Goal: Task Accomplishment & Management: Manage account settings

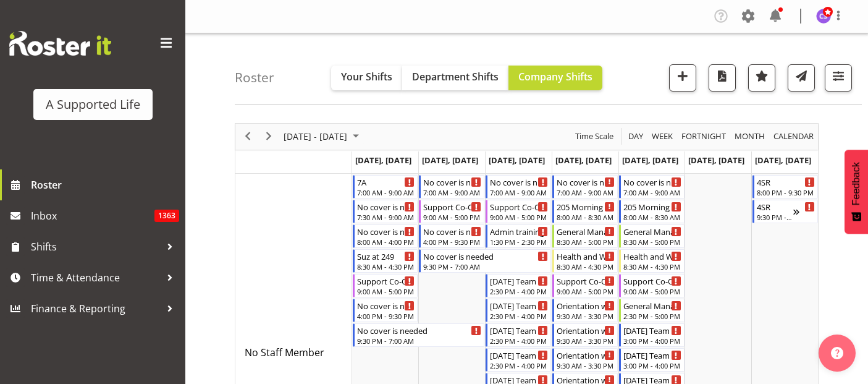
scroll to position [4514, 0]
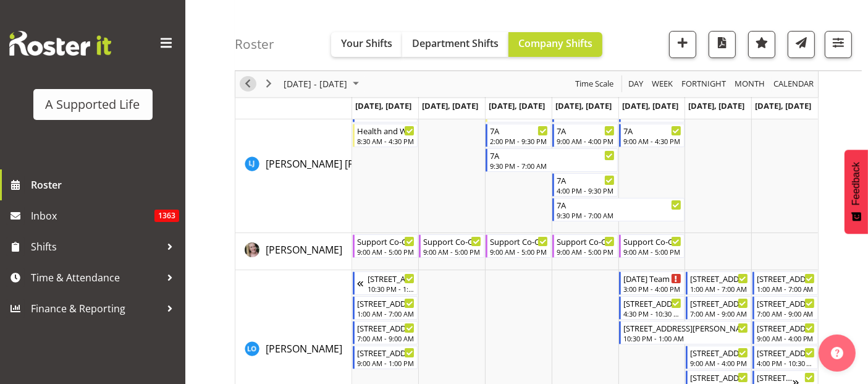
click at [245, 82] on span "Previous" at bounding box center [247, 84] width 15 height 15
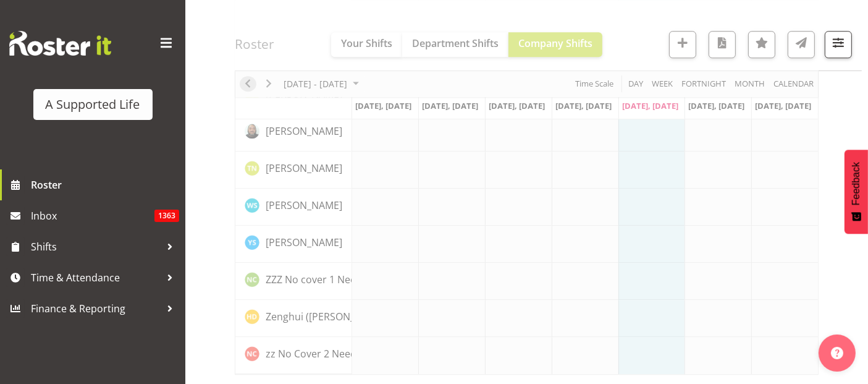
scroll to position [3541, 0]
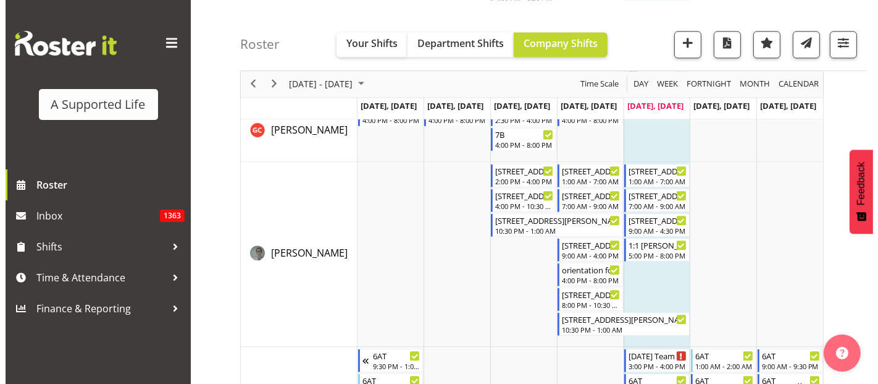
scroll to position [2772, 0]
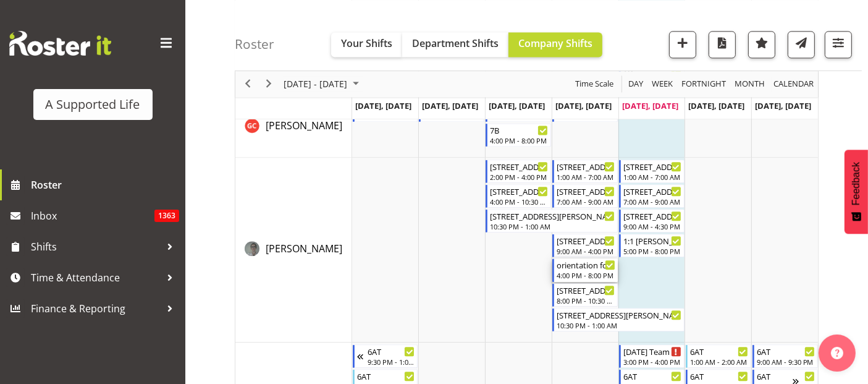
click at [571, 274] on div "4:00 PM - 8:00 PM" at bounding box center [585, 275] width 59 height 10
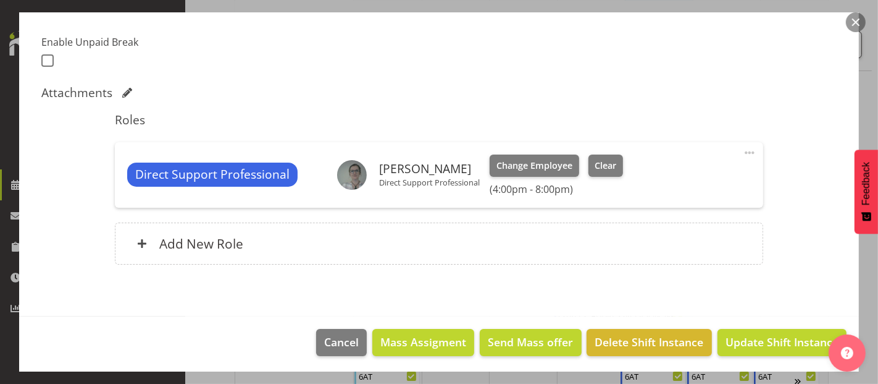
scroll to position [321, 0]
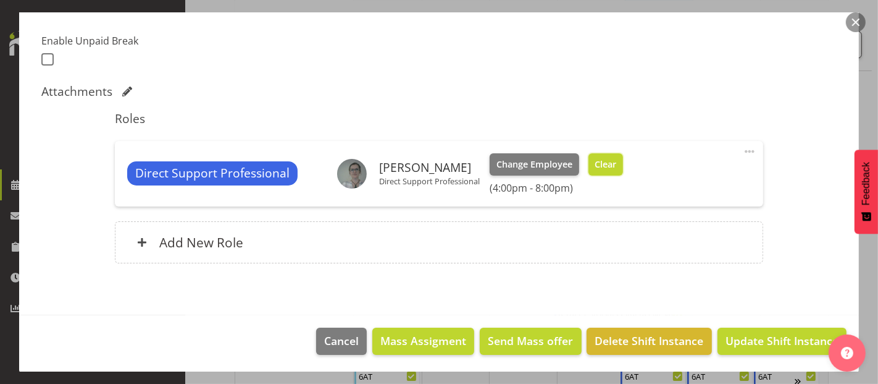
click at [610, 165] on span "Clear" at bounding box center [606, 164] width 22 height 14
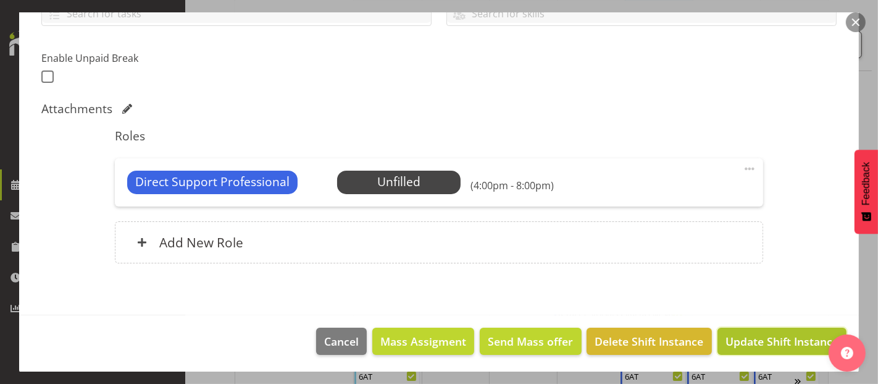
click at [770, 335] on span "Update Shift Instance" at bounding box center [782, 341] width 113 height 16
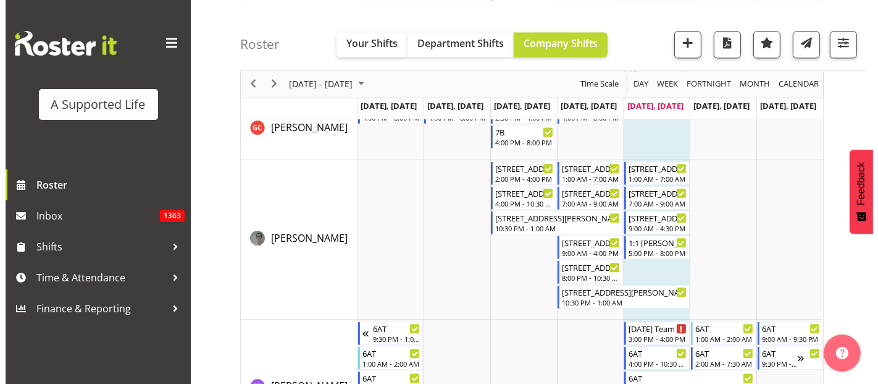
scroll to position [2765, 0]
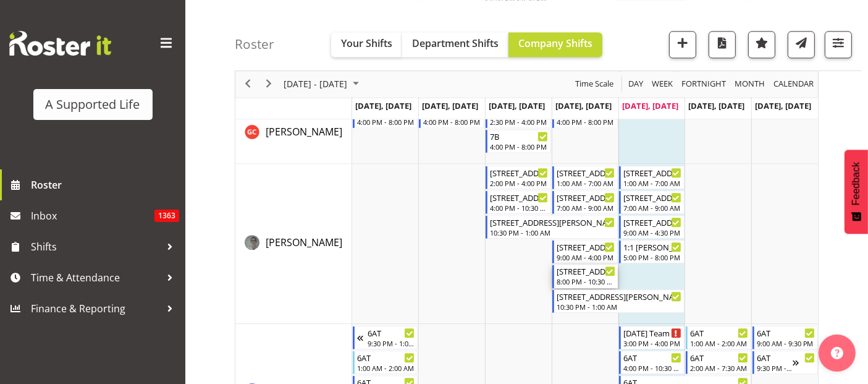
click at [590, 270] on div "[STREET_ADDRESS][PERSON_NAME]" at bounding box center [585, 270] width 59 height 12
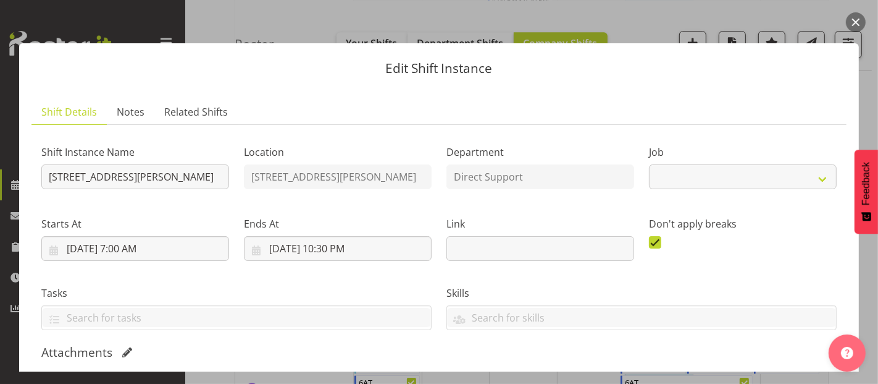
select select "4112"
click at [863, 367] on div at bounding box center [847, 349] width 37 height 43
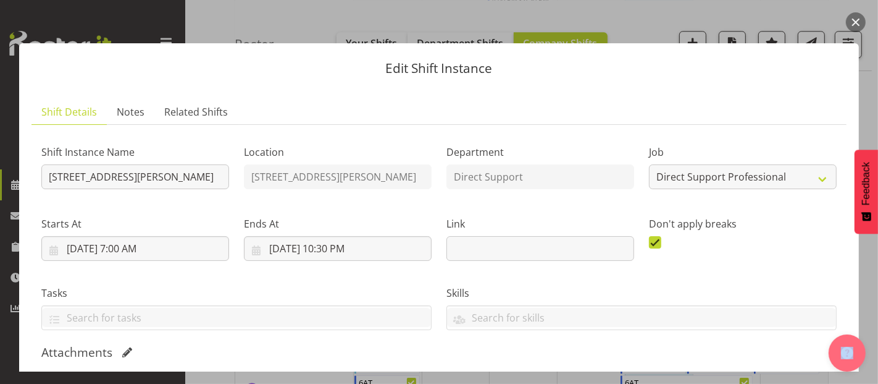
click at [863, 367] on div at bounding box center [847, 349] width 37 height 43
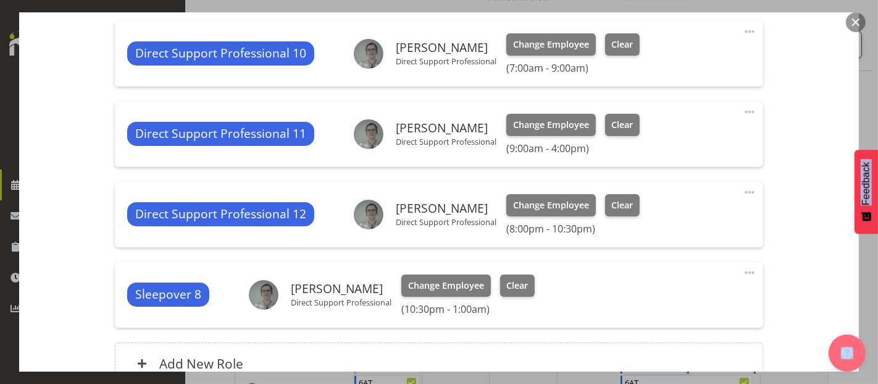
scroll to position [466, 0]
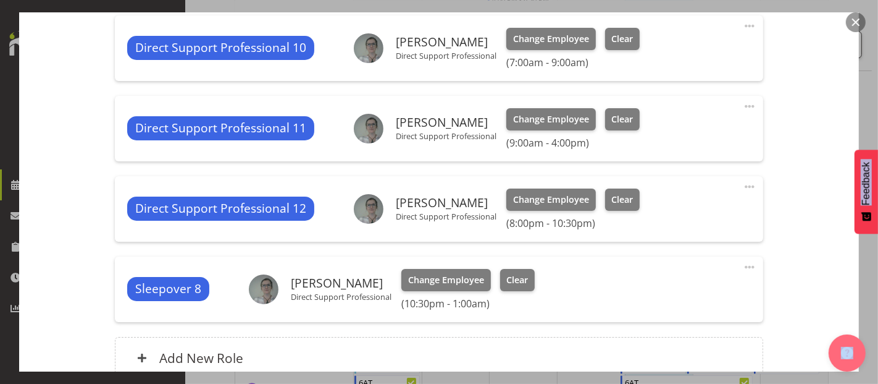
click at [744, 184] on span at bounding box center [749, 186] width 15 height 15
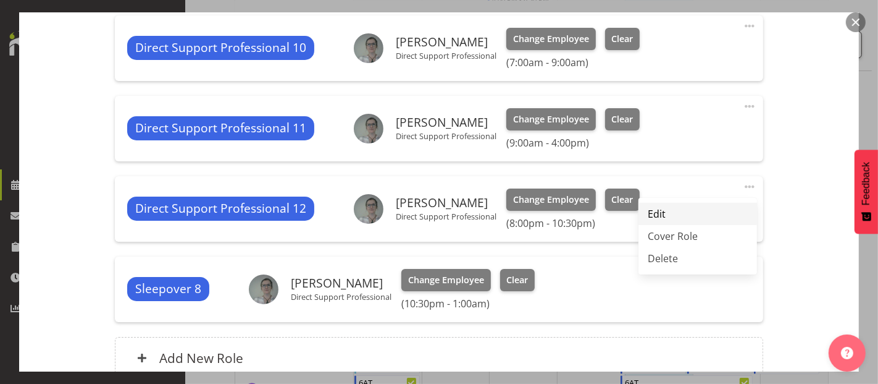
click at [647, 218] on link "Edit" at bounding box center [698, 214] width 119 height 22
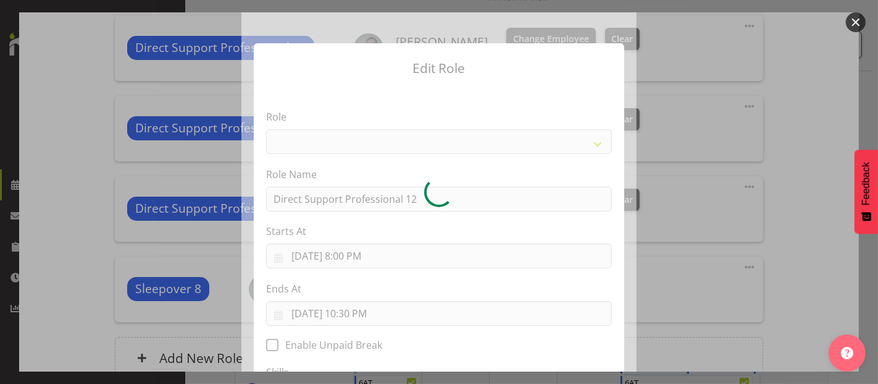
select select "519"
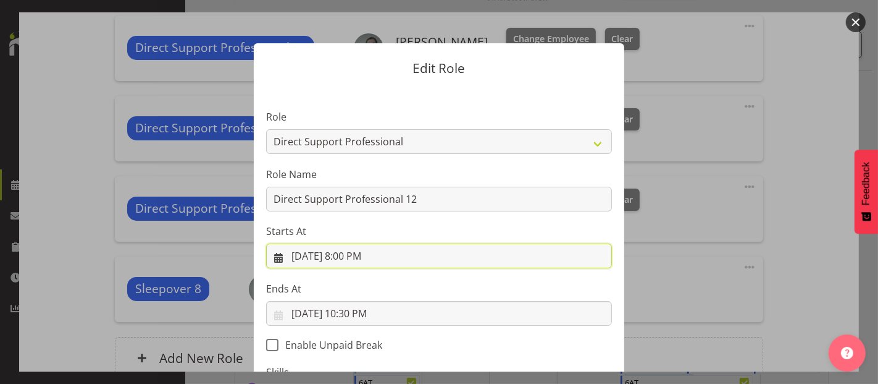
click at [356, 262] on input "[DATE] 8:00 PM" at bounding box center [439, 255] width 346 height 25
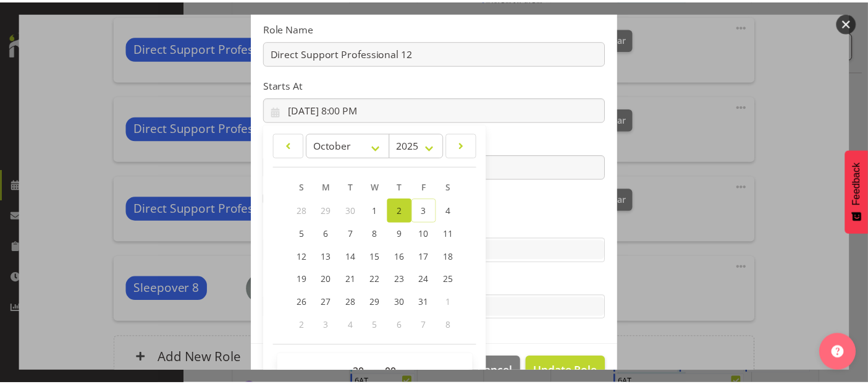
scroll to position [178, 0]
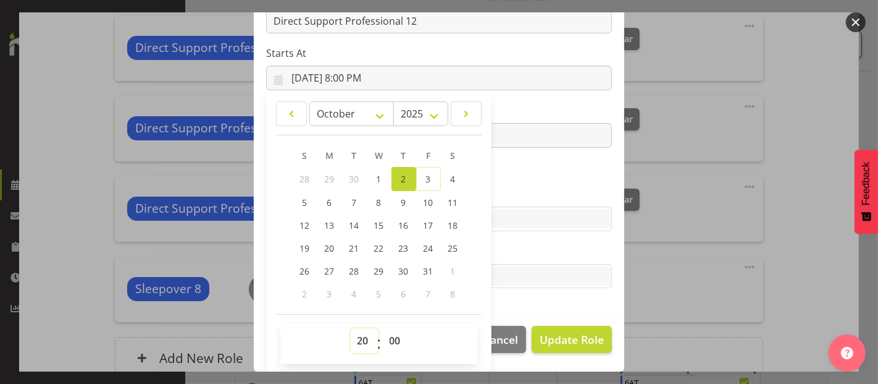
click at [356, 340] on select "00 01 02 03 04 05 06 07 08 09 10 11 12 13 14 15 16 17 18 19 20 21 22 23" at bounding box center [365, 340] width 28 height 25
select select "16"
click at [351, 328] on select "00 01 02 03 04 05 06 07 08 09 10 11 12 13 14 15 16 17 18 19 20 21 22 23" at bounding box center [365, 340] width 28 height 25
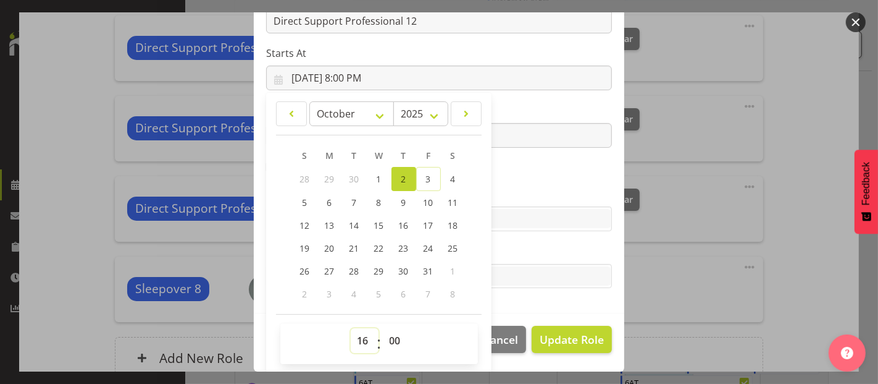
type input "[DATE] 4:00 PM"
click at [547, 338] on span "Update Role" at bounding box center [572, 339] width 64 height 16
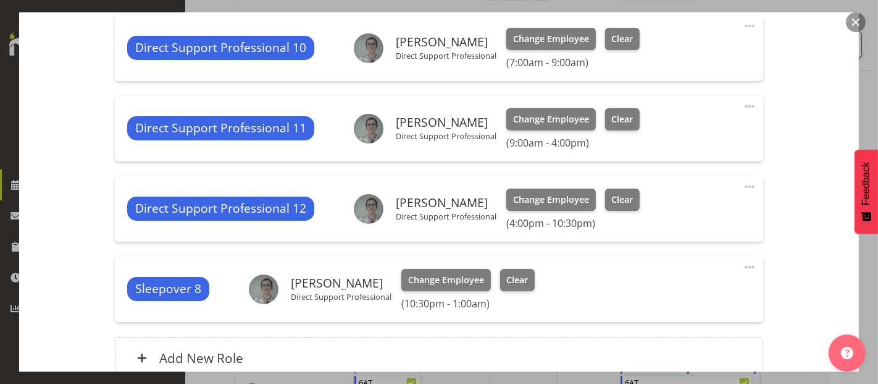
scroll to position [0, 0]
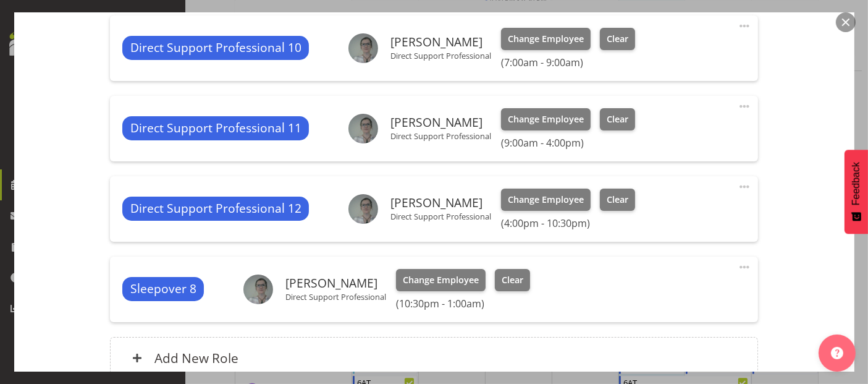
click at [547, 338] on div "Add New Role" at bounding box center [434, 358] width 648 height 42
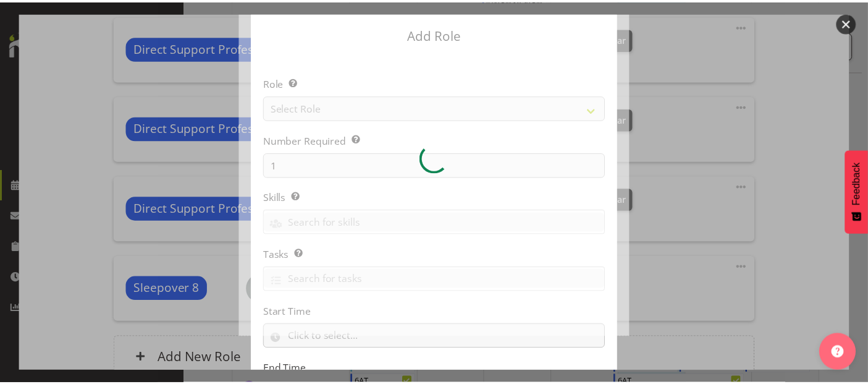
scroll to position [54, 0]
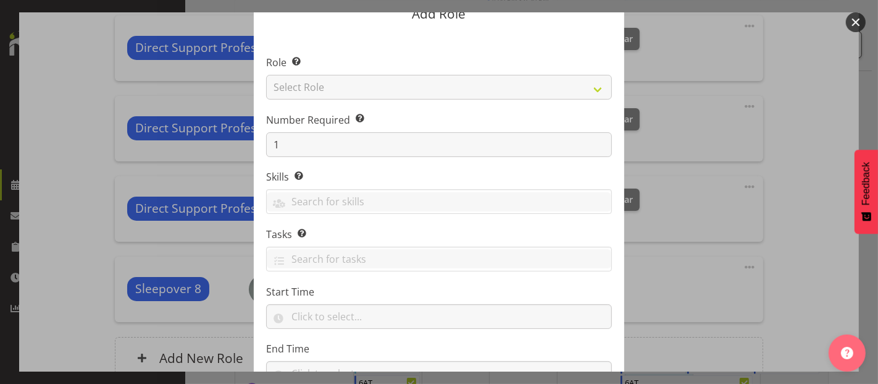
click at [752, 332] on div at bounding box center [439, 192] width 878 height 384
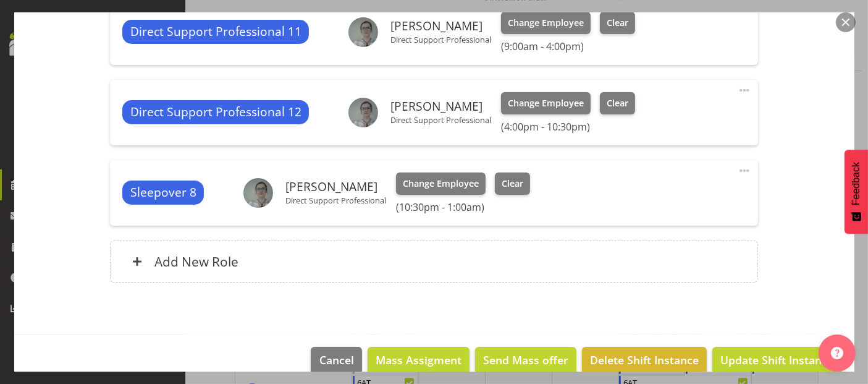
scroll to position [576, 0]
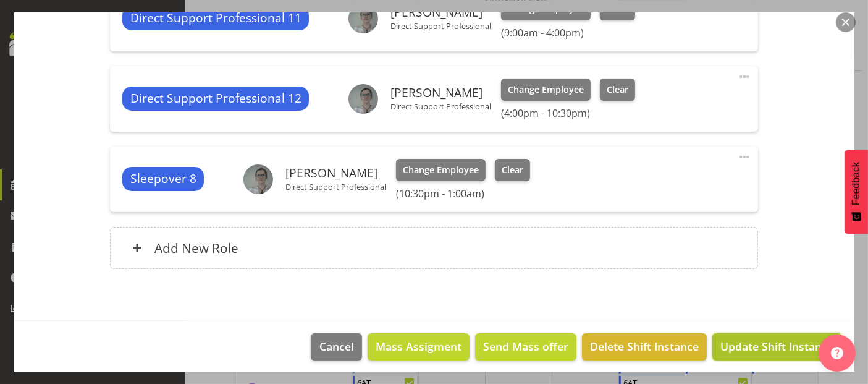
click at [739, 351] on span "Update Shift Instance" at bounding box center [776, 346] width 113 height 16
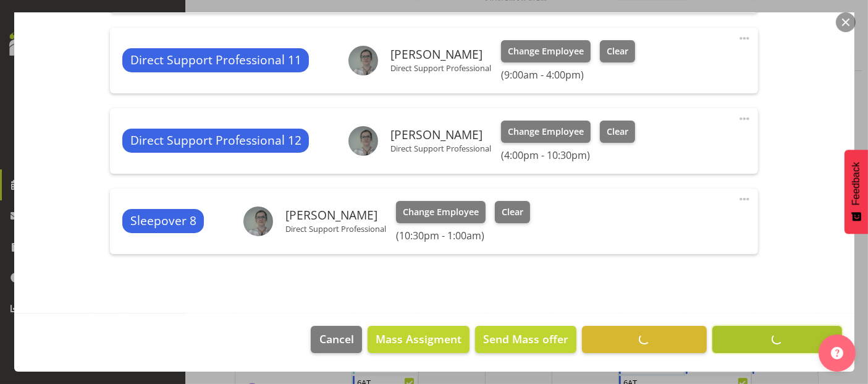
scroll to position [532, 0]
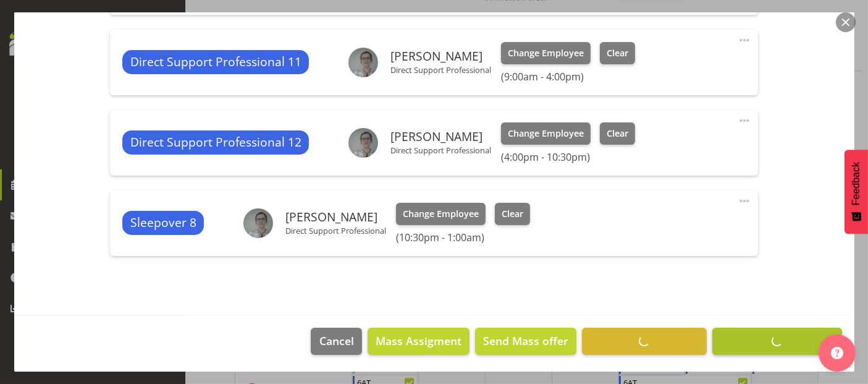
click at [739, 351] on footer "Cancel Mass Assigment Send Mass offer Delete Shift Instance Update Shift Instan…" at bounding box center [434, 344] width 840 height 58
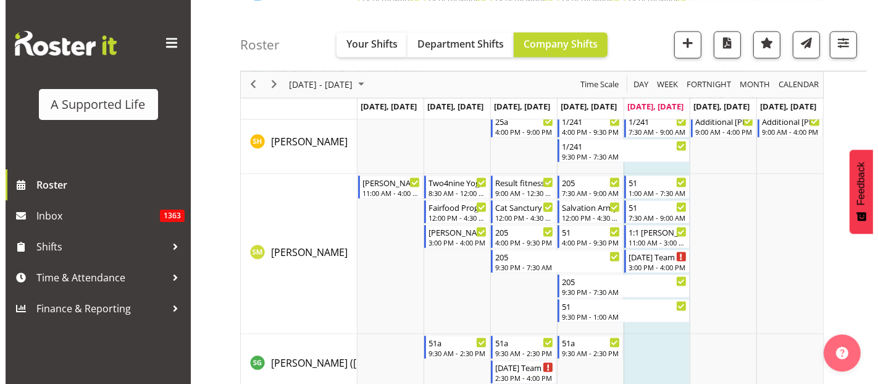
scroll to position [6581, 0]
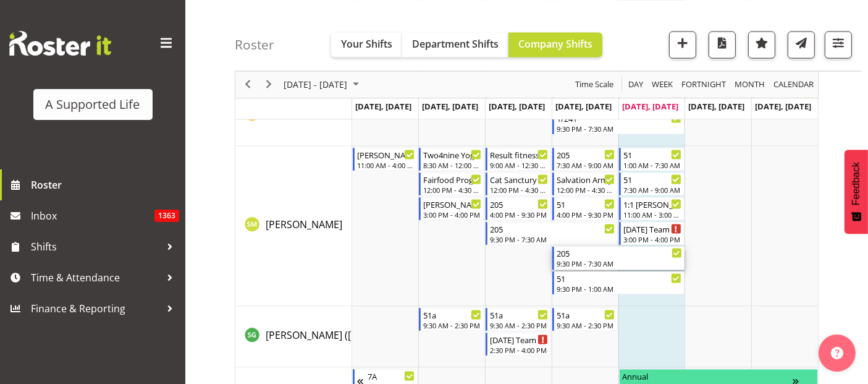
click at [598, 257] on div "205" at bounding box center [618, 252] width 125 height 12
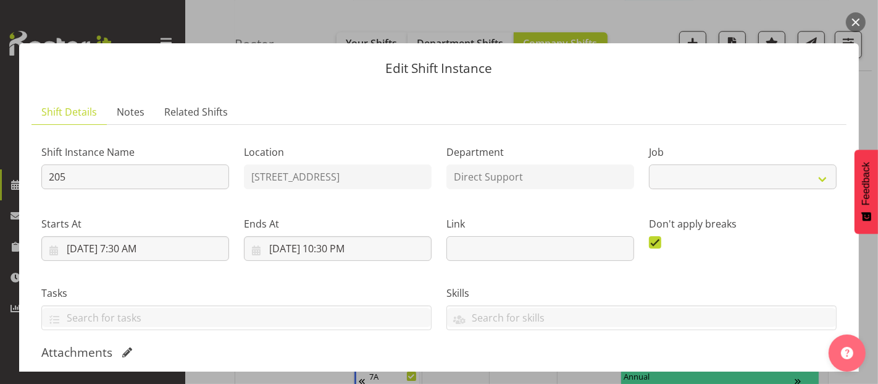
select select "4112"
click at [865, 367] on div at bounding box center [847, 349] width 37 height 43
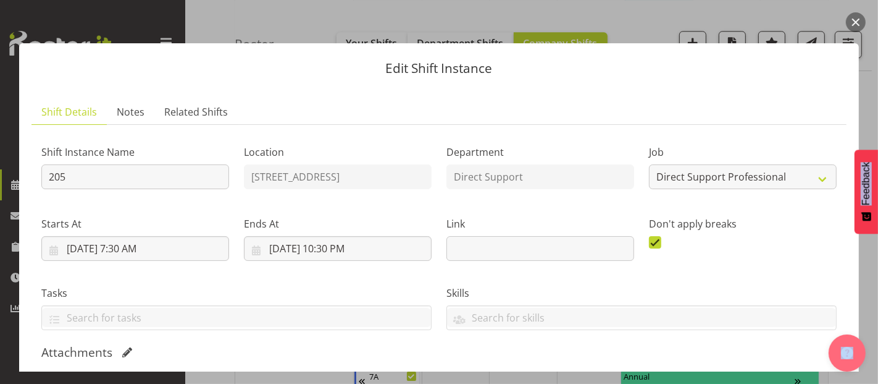
click at [865, 367] on div at bounding box center [847, 349] width 37 height 43
click at [866, 365] on div at bounding box center [847, 349] width 37 height 43
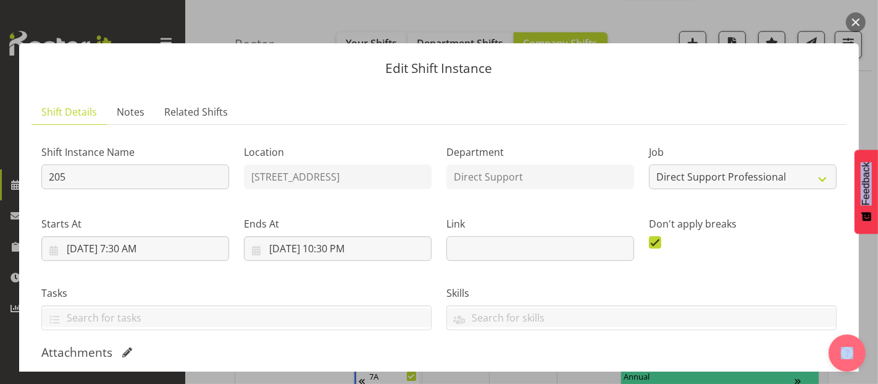
click at [866, 365] on div at bounding box center [847, 349] width 37 height 43
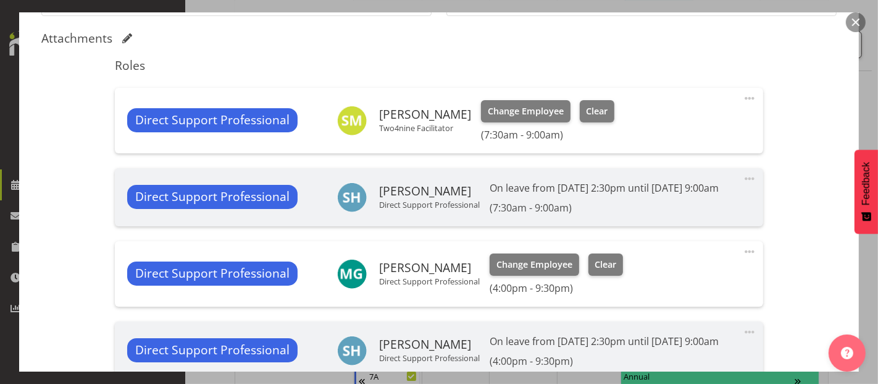
click at [865, 365] on div at bounding box center [847, 349] width 37 height 43
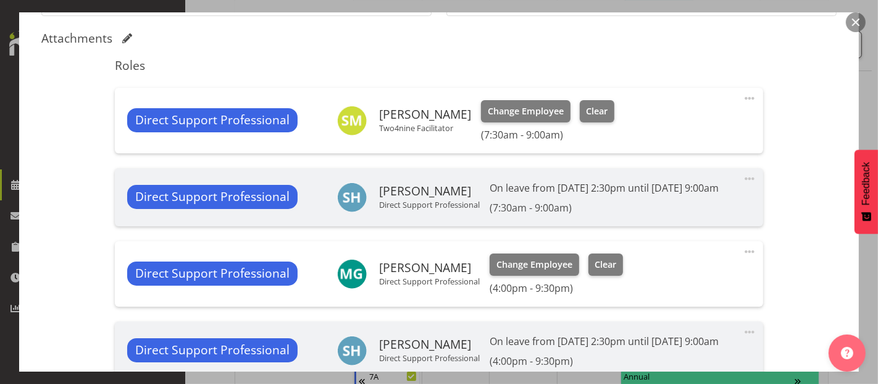
click at [865, 365] on div at bounding box center [847, 349] width 37 height 43
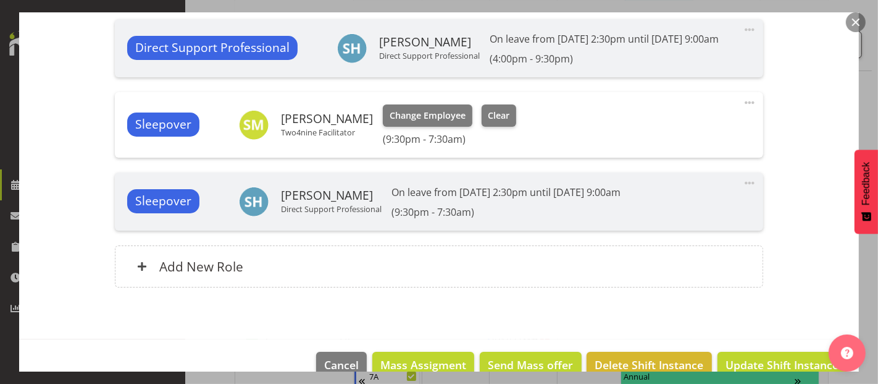
scroll to position [301, 0]
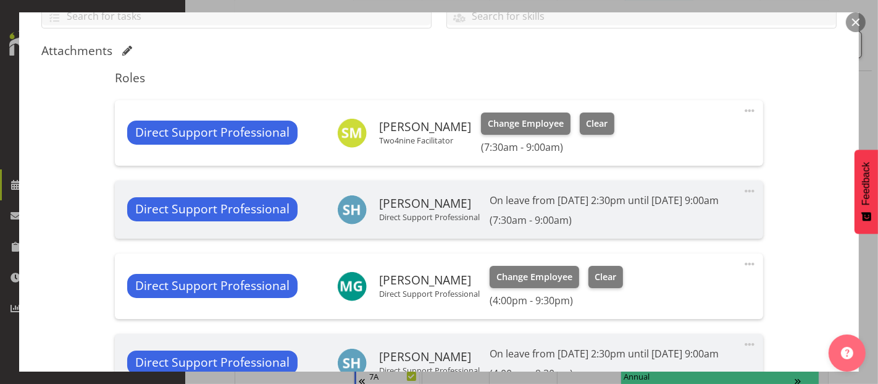
click at [866, 366] on div at bounding box center [847, 349] width 37 height 43
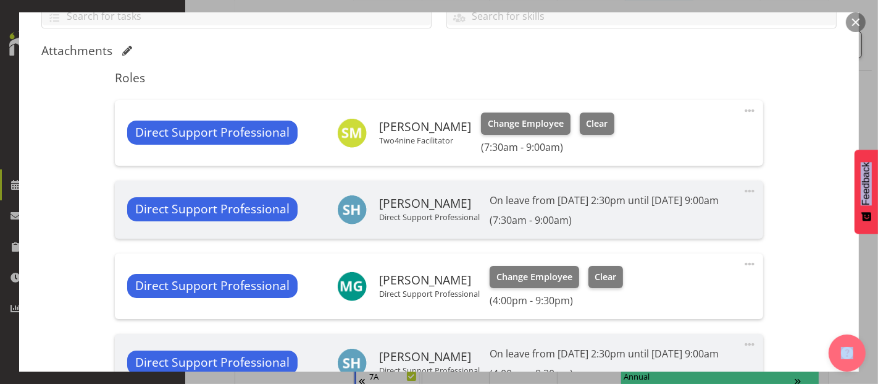
click at [866, 366] on div at bounding box center [847, 349] width 37 height 43
click at [865, 366] on div at bounding box center [847, 349] width 37 height 43
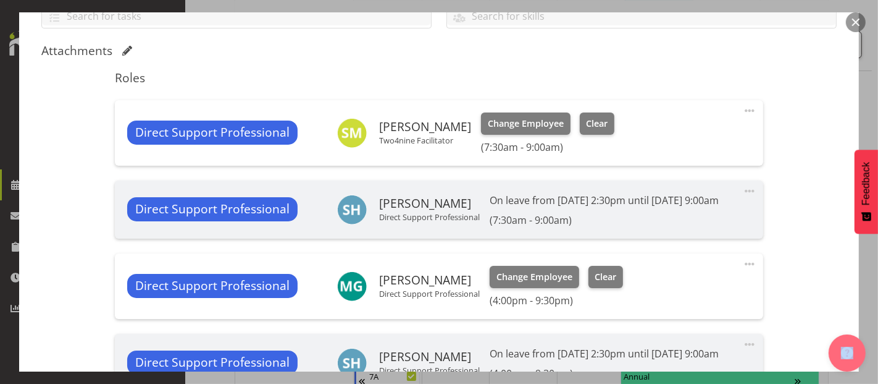
click at [865, 366] on div at bounding box center [847, 349] width 37 height 43
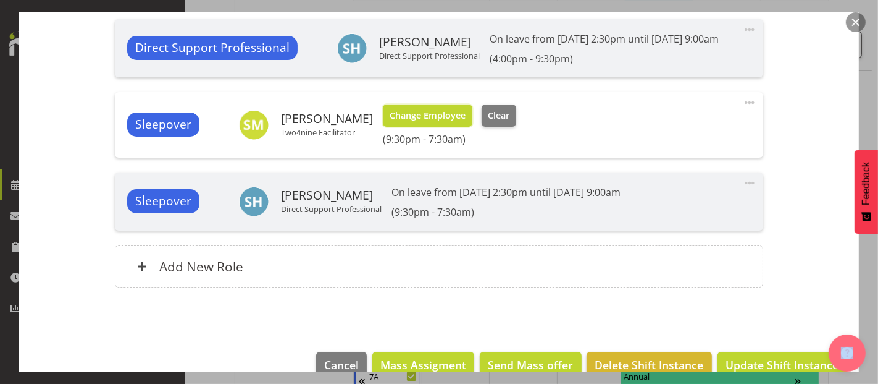
click at [422, 117] on span "Change Employee" at bounding box center [428, 116] width 76 height 14
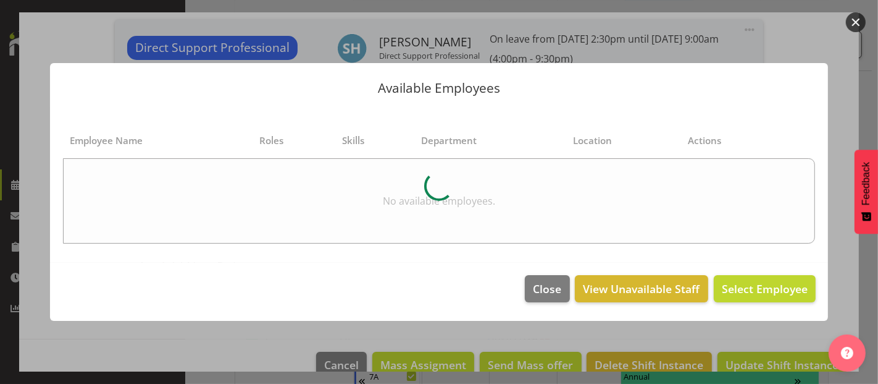
click at [867, 366] on div at bounding box center [439, 192] width 878 height 384
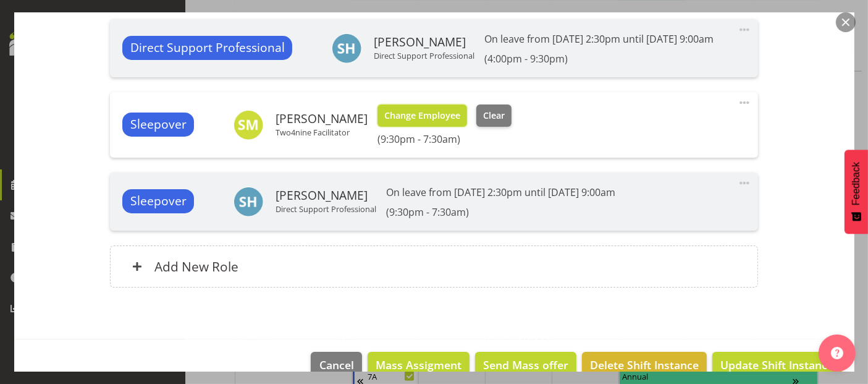
click at [402, 117] on span "Change Employee" at bounding box center [422, 116] width 76 height 14
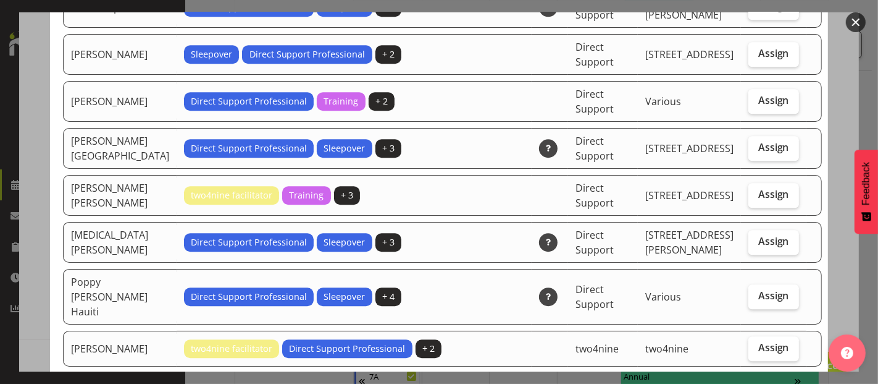
scroll to position [2510, 0]
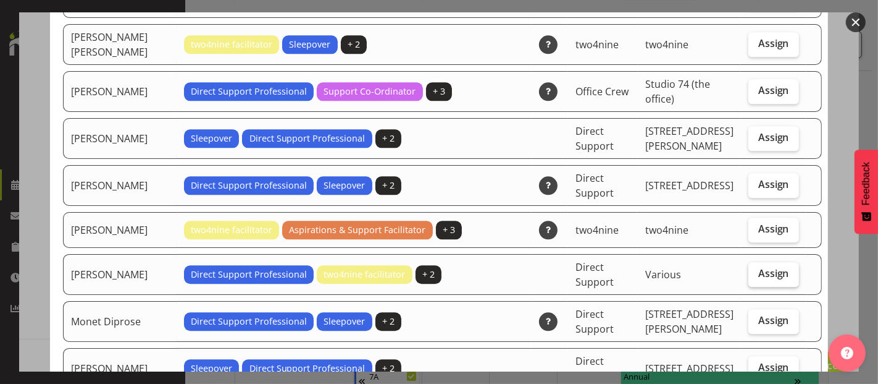
click at [762, 262] on label "Assign" at bounding box center [773, 274] width 51 height 25
click at [757, 269] on input "Assign" at bounding box center [752, 273] width 8 height 8
checkbox input "true"
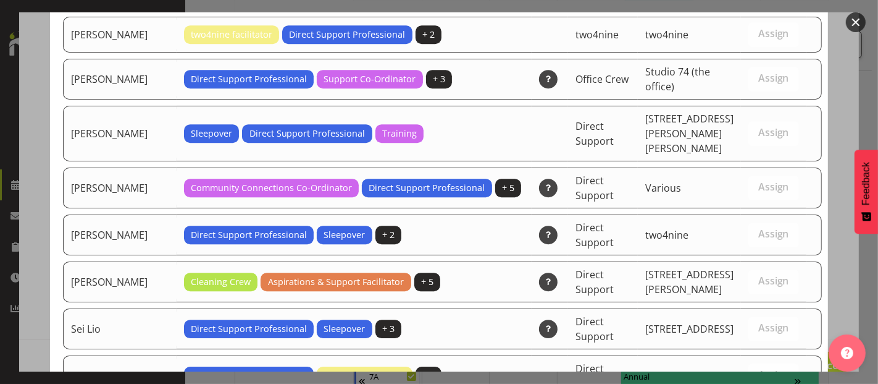
scroll to position [3135, 0]
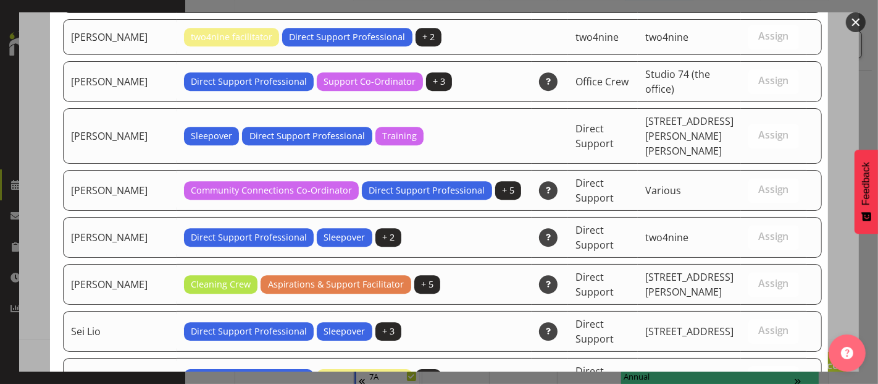
click at [616, 311] on td "Direct Support" at bounding box center [603, 331] width 70 height 41
click at [835, 367] on div at bounding box center [847, 349] width 37 height 43
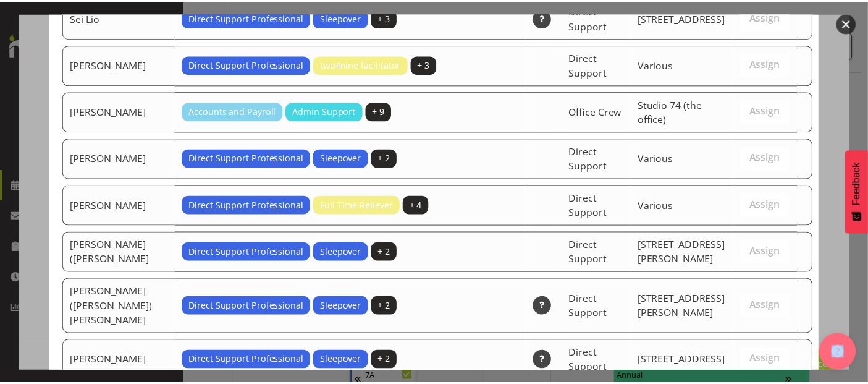
scroll to position [3805, 0]
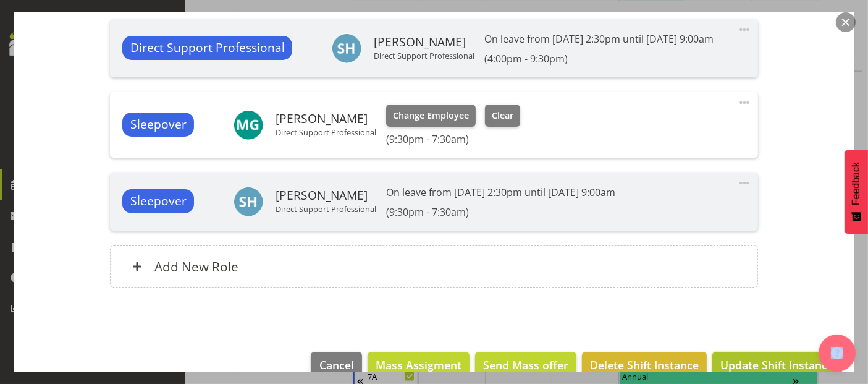
click at [779, 360] on span "Update Shift Instance" at bounding box center [776, 364] width 113 height 16
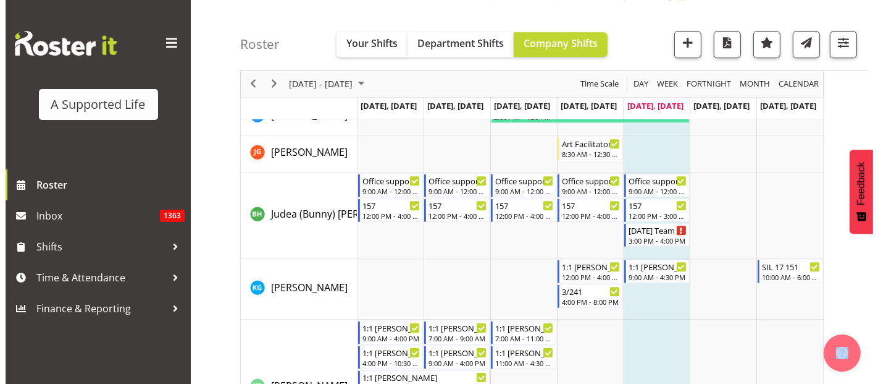
scroll to position [3783, 0]
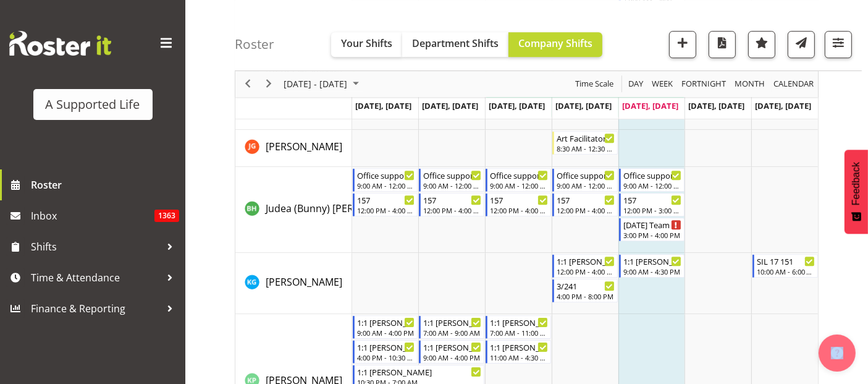
click at [677, 283] on td "Timeline Week of October 2, 2025" at bounding box center [651, 283] width 67 height 61
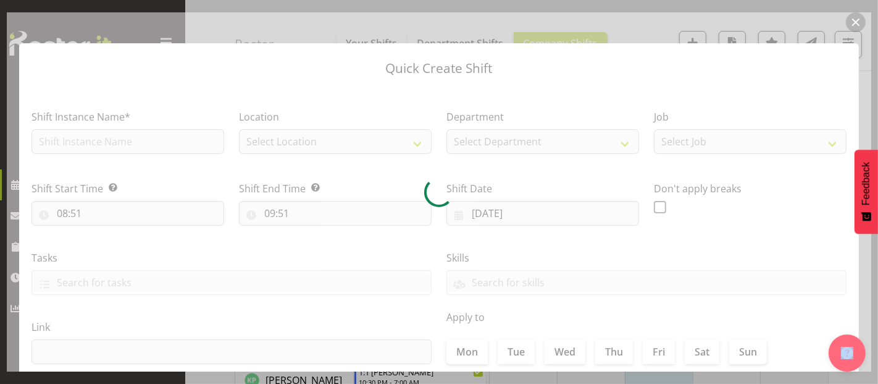
checkbox input "true"
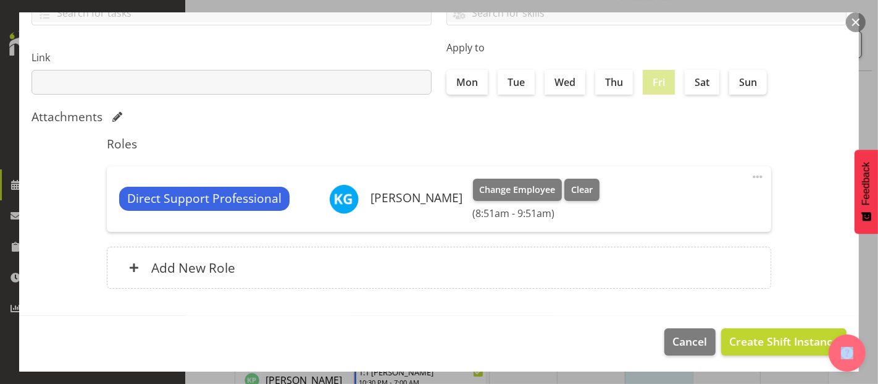
scroll to position [270, 0]
click at [855, 27] on button "button" at bounding box center [856, 22] width 20 height 20
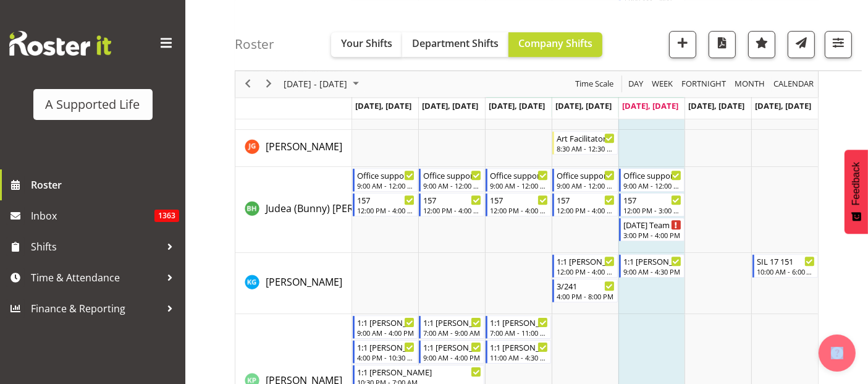
click at [648, 307] on td "Timeline Week of October 2, 2025" at bounding box center [651, 283] width 67 height 61
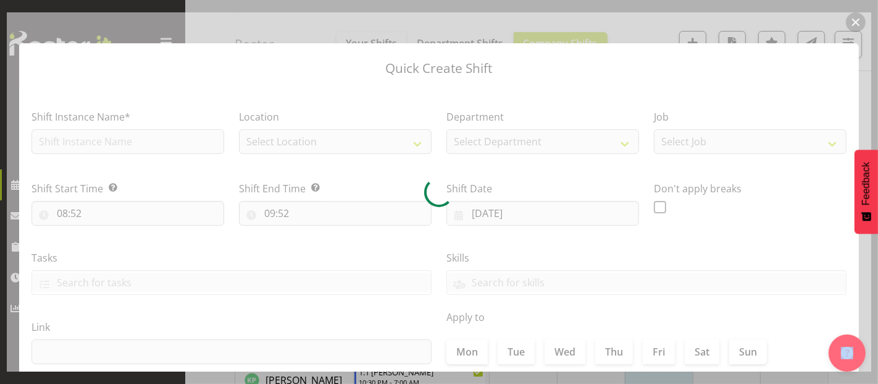
checkbox input "true"
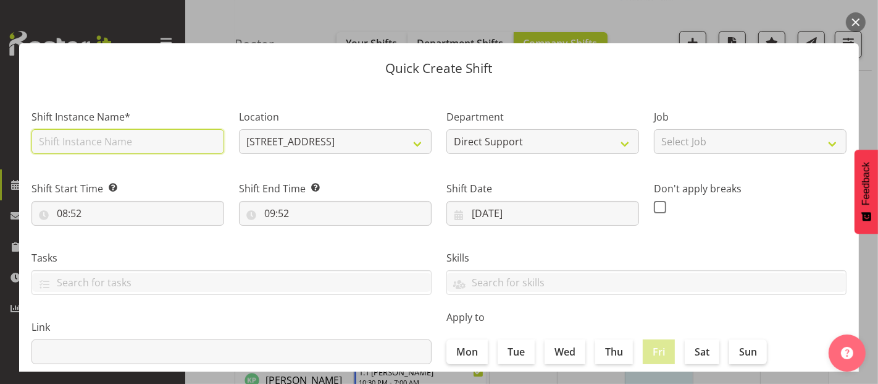
click at [49, 149] on input "text" at bounding box center [127, 141] width 193 height 25
click at [86, 140] on input "text" at bounding box center [127, 141] width 193 height 25
type input "[PERSON_NAME] support"
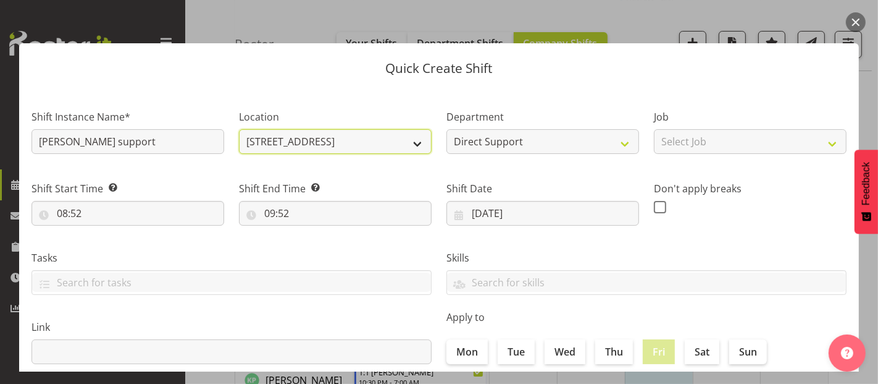
click at [356, 146] on select "[STREET_ADDRESS] [STREET_ADDRESS] [STREET_ADDRESS][PERSON_NAME] [STREET_ADDRESS…" at bounding box center [335, 141] width 193 height 25
select select "908"
click at [239, 129] on select "[STREET_ADDRESS] [STREET_ADDRESS] [STREET_ADDRESS][PERSON_NAME] [STREET_ADDRESS…" at bounding box center [335, 141] width 193 height 25
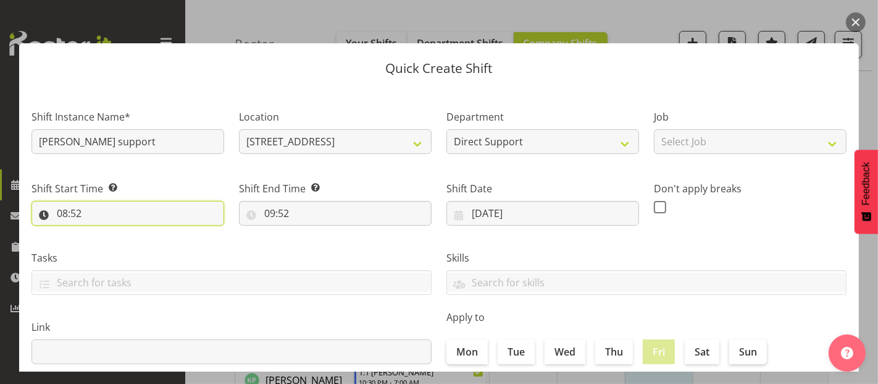
click at [107, 207] on input "08:52" at bounding box center [127, 213] width 193 height 25
click at [117, 251] on select "00 01 02 03 04 05 06 07 08 09 10 11 12 13 14 15 16 17 18 19 20 21 22 23" at bounding box center [116, 245] width 28 height 25
select select "18"
click at [102, 233] on select "00 01 02 03 04 05 06 07 08 09 10 11 12 13 14 15 16 17 18 19 20 21 22 23" at bounding box center [116, 245] width 28 height 25
type input "18:52"
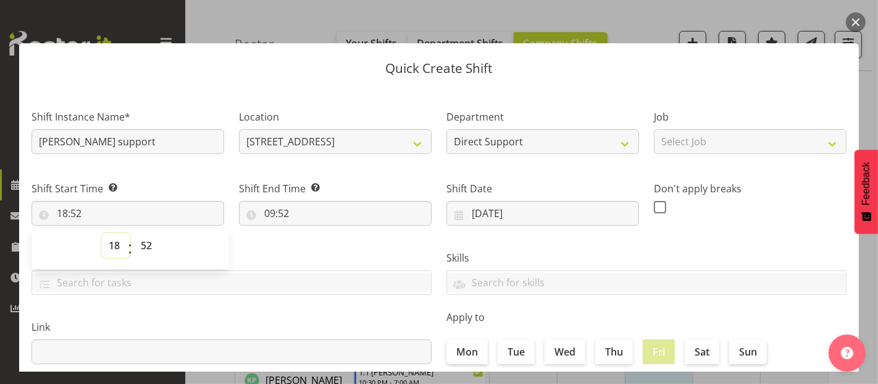
click at [117, 243] on select "00 01 02 03 04 05 06 07 08 09 10 11 12 13 14 15 16 17 18 19 20 21 22 23" at bounding box center [116, 245] width 28 height 25
select select "16"
click at [102, 233] on select "00 01 02 03 04 05 06 07 08 09 10 11 12 13 14 15 16 17 18 19 20 21 22 23" at bounding box center [116, 245] width 28 height 25
type input "16:52"
click at [146, 244] on select "00 01 02 03 04 05 06 07 08 09 10 11 12 13 14 15 16 17 18 19 20 21 22 23 24 25 2…" at bounding box center [148, 245] width 28 height 25
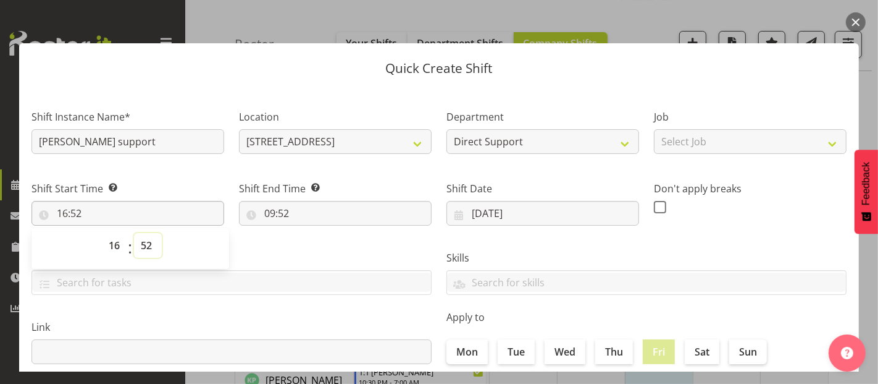
select select "30"
click at [134, 233] on select "00 01 02 03 04 05 06 07 08 09 10 11 12 13 14 15 16 17 18 19 20 21 22 23 24 25 2…" at bounding box center [148, 245] width 28 height 25
type input "16:30"
click at [300, 211] on input "09:52" at bounding box center [335, 213] width 193 height 25
click at [320, 241] on select "00 01 02 03 04 05 06 07 08 09 10 11 12 13 14 15 16 17 18 19 20 21 22 23" at bounding box center [323, 245] width 28 height 25
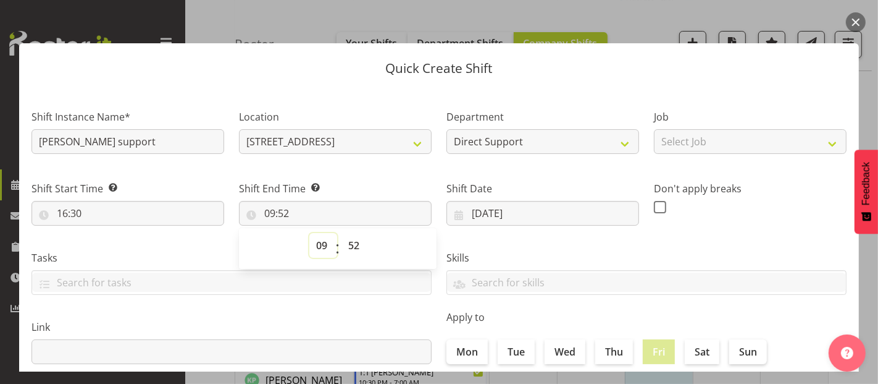
select select "20"
click at [309, 233] on select "00 01 02 03 04 05 06 07 08 09 10 11 12 13 14 15 16 17 18 19 20 21 22 23" at bounding box center [323, 245] width 28 height 25
type input "20:52"
click at [356, 245] on select "00 01 02 03 04 05 06 07 08 09 10 11 12 13 14 15 16 17 18 19 20 21 22 23 24 25 2…" at bounding box center [356, 245] width 28 height 25
select select "0"
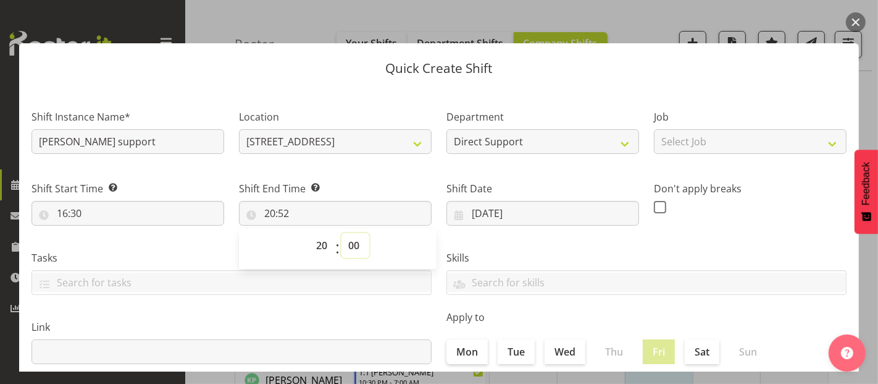
click at [342, 233] on select "00 01 02 03 04 05 06 07 08 09 10 11 12 13 14 15 16 17 18 19 20 21 22 23 24 25 2…" at bounding box center [356, 245] width 28 height 25
type input "20:00"
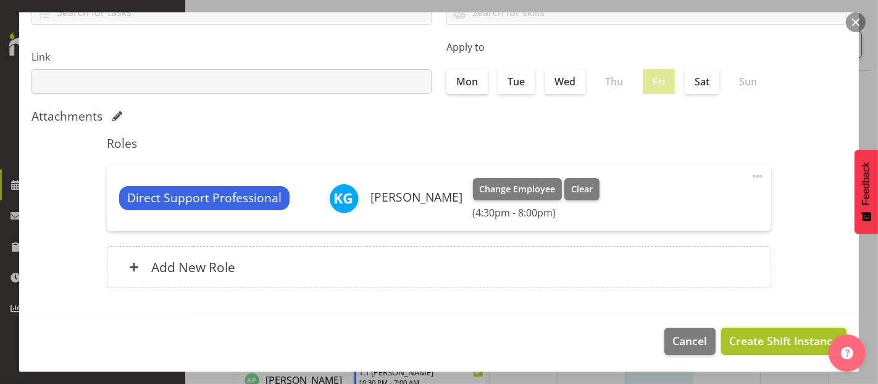
click at [775, 341] on span "Create Shift Instance" at bounding box center [783, 340] width 109 height 16
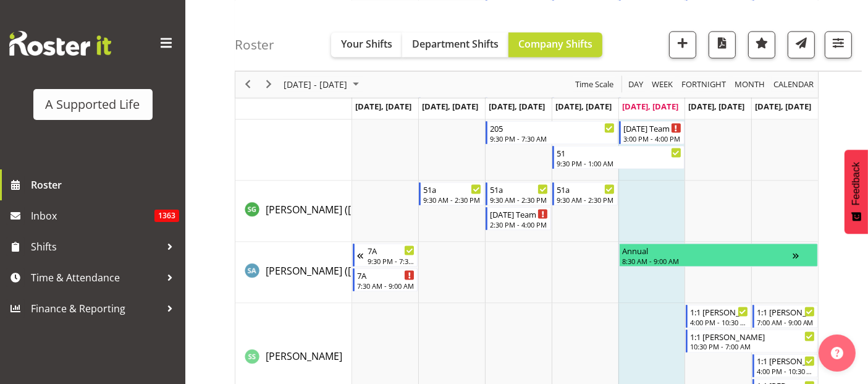
scroll to position [6346, 0]
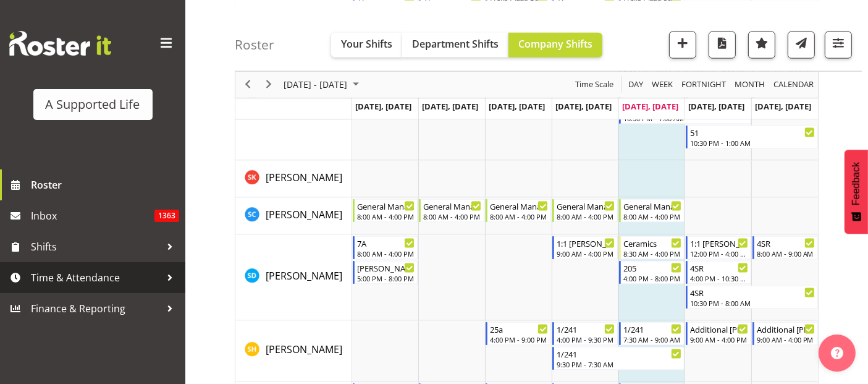
click at [88, 274] on span "Time & Attendance" at bounding box center [96, 277] width 130 height 19
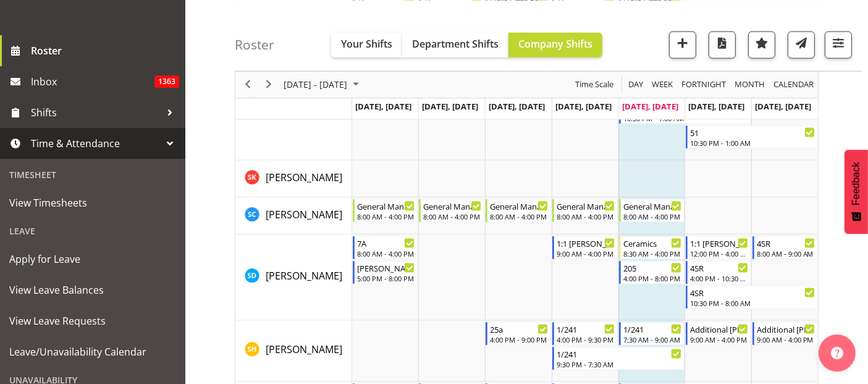
scroll to position [137, 0]
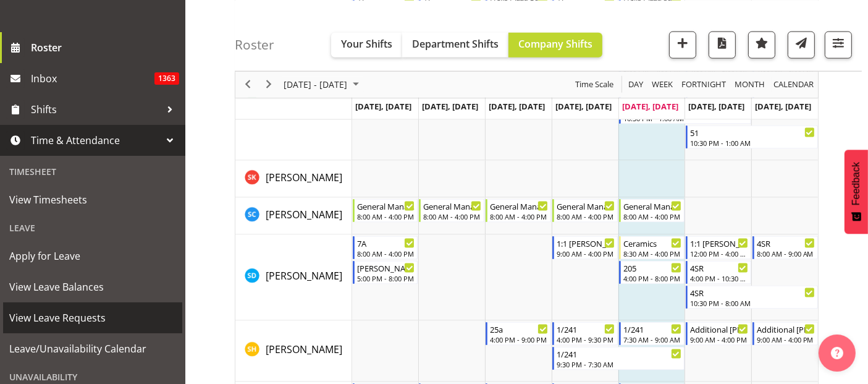
click at [69, 319] on span "View Leave Requests" at bounding box center [92, 317] width 167 height 19
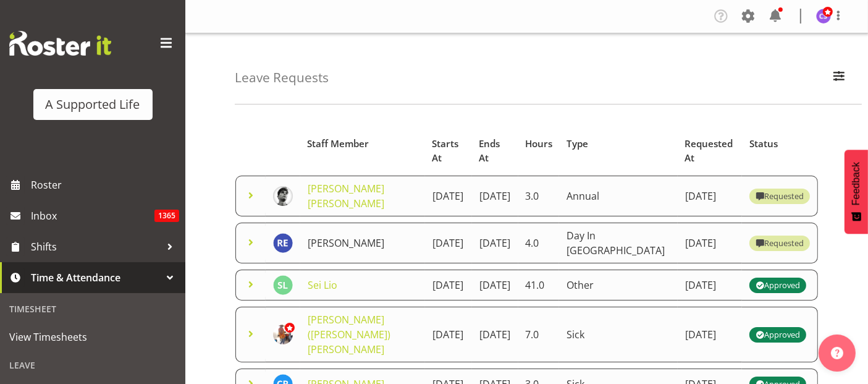
click at [330, 236] on link "[PERSON_NAME]" at bounding box center [346, 243] width 77 height 14
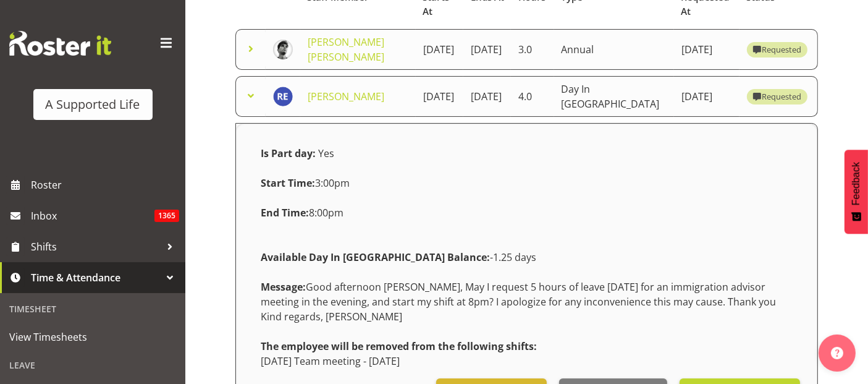
scroll to position [219, 0]
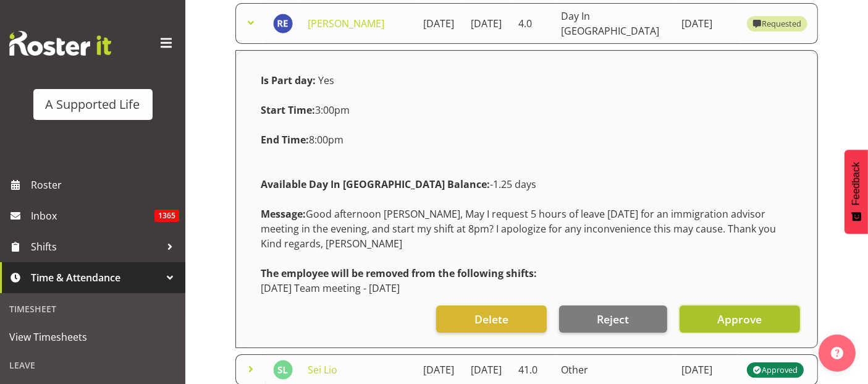
click at [716, 311] on button "Approve" at bounding box center [739, 318] width 120 height 27
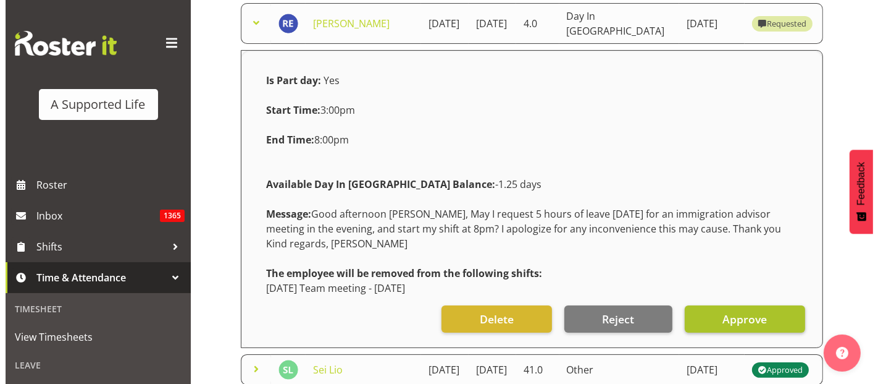
scroll to position [204, 0]
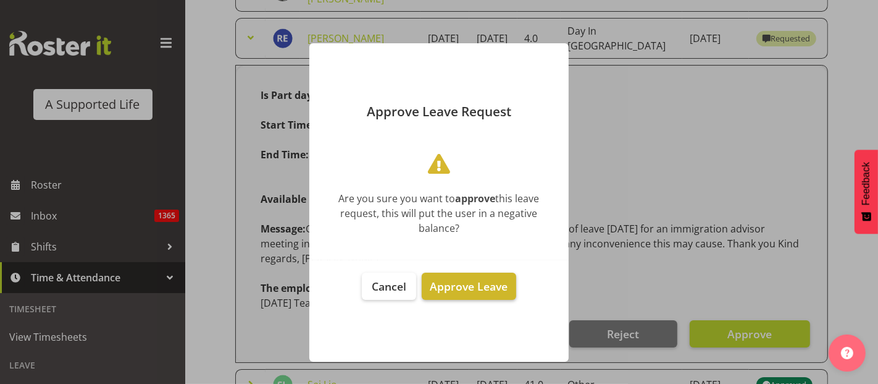
click at [458, 284] on span "Approve Leave" at bounding box center [469, 286] width 78 height 15
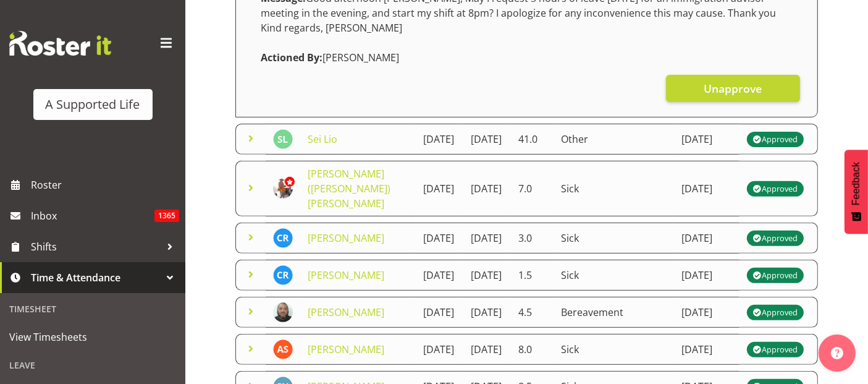
scroll to position [439, 0]
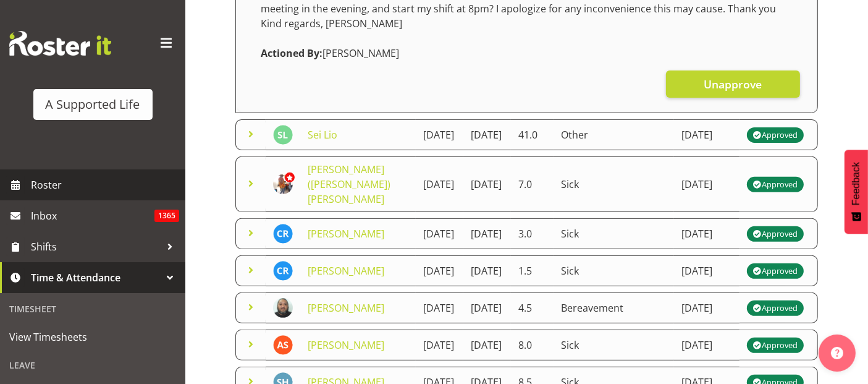
click at [43, 184] on span "Roster" at bounding box center [105, 184] width 148 height 19
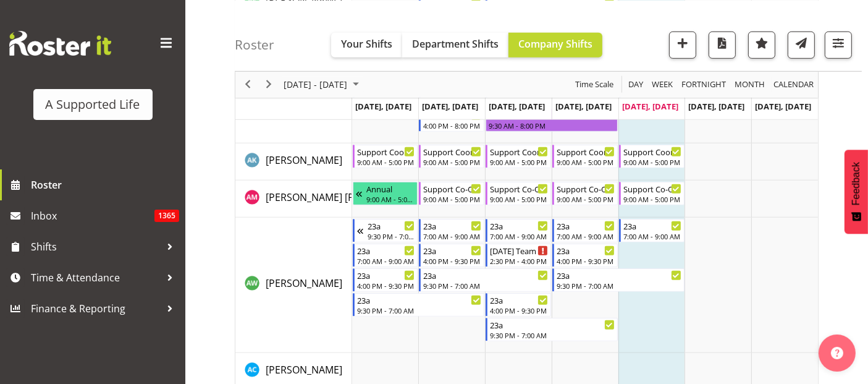
scroll to position [905, 0]
